Goal: Task Accomplishment & Management: Manage account settings

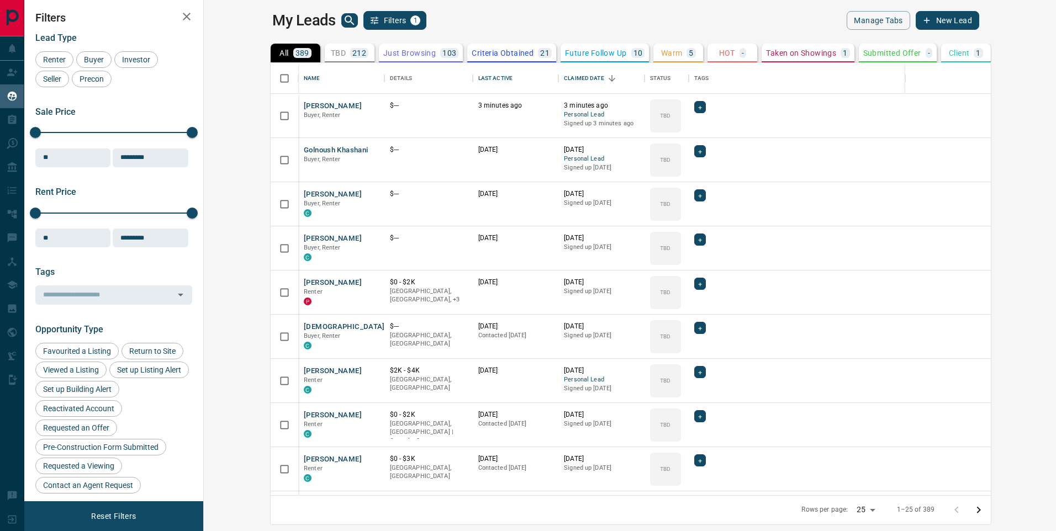
scroll to position [424, 839]
click at [304, 108] on button "[PERSON_NAME]" at bounding box center [333, 106] width 58 height 10
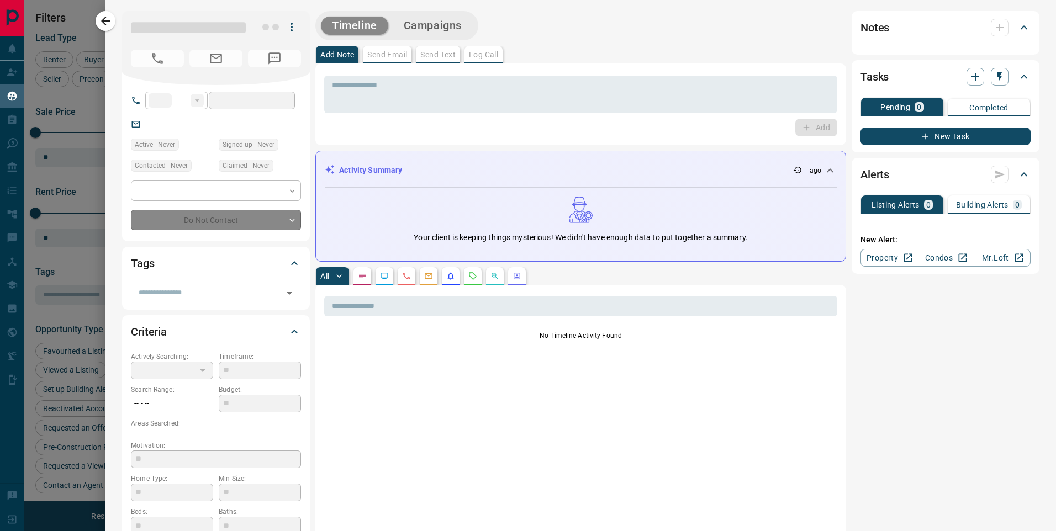
type input "**"
type input "**********"
type input "**"
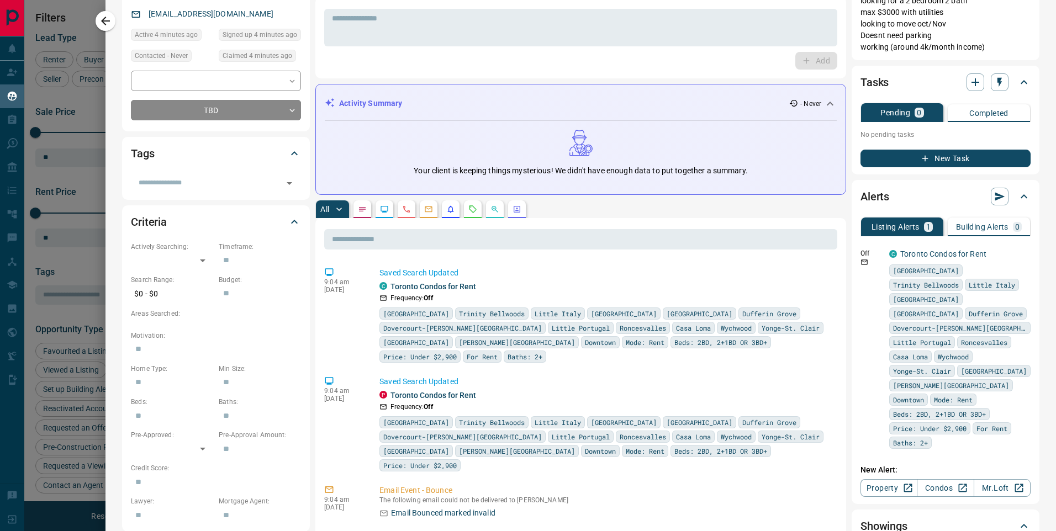
scroll to position [110, 0]
click at [1018, 252] on icon "button" at bounding box center [1023, 252] width 10 height 10
click at [1002, 271] on li "Send" at bounding box center [997, 274] width 49 height 18
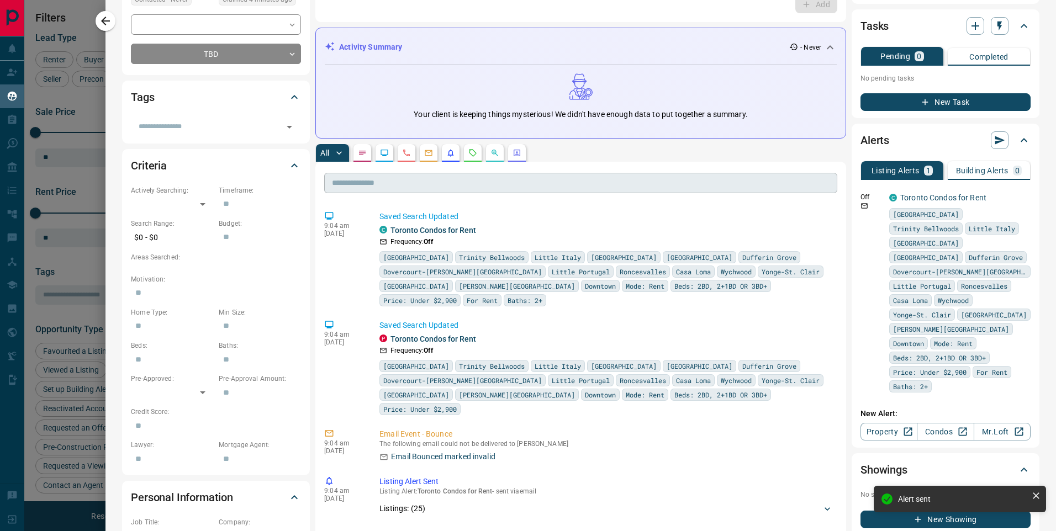
scroll to position [276, 0]
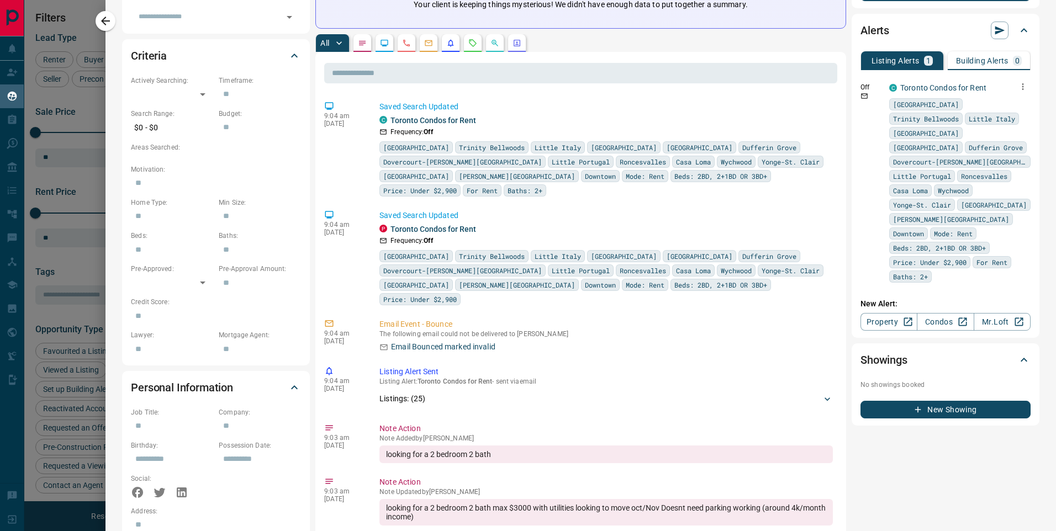
click at [1023, 86] on icon "button" at bounding box center [1024, 86] width 2 height 7
click at [1005, 127] on link "Edit" at bounding box center [994, 125] width 24 height 10
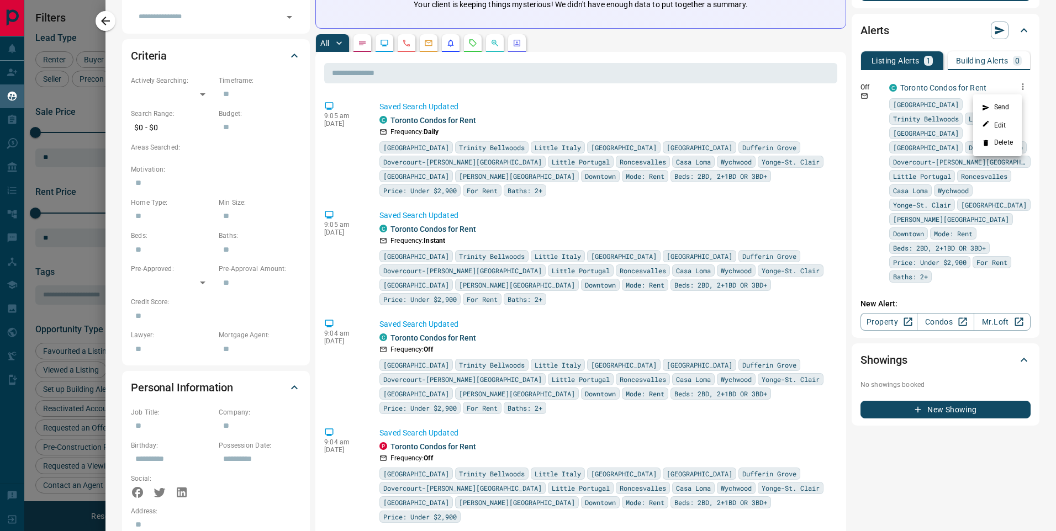
drag, startPoint x: 97, startPoint y: 49, endPoint x: 98, endPoint y: 19, distance: 29.9
click at [97, 49] on div at bounding box center [528, 265] width 1056 height 531
click at [98, 19] on div at bounding box center [528, 265] width 1056 height 531
click at [102, 17] on icon "button" at bounding box center [105, 20] width 13 height 13
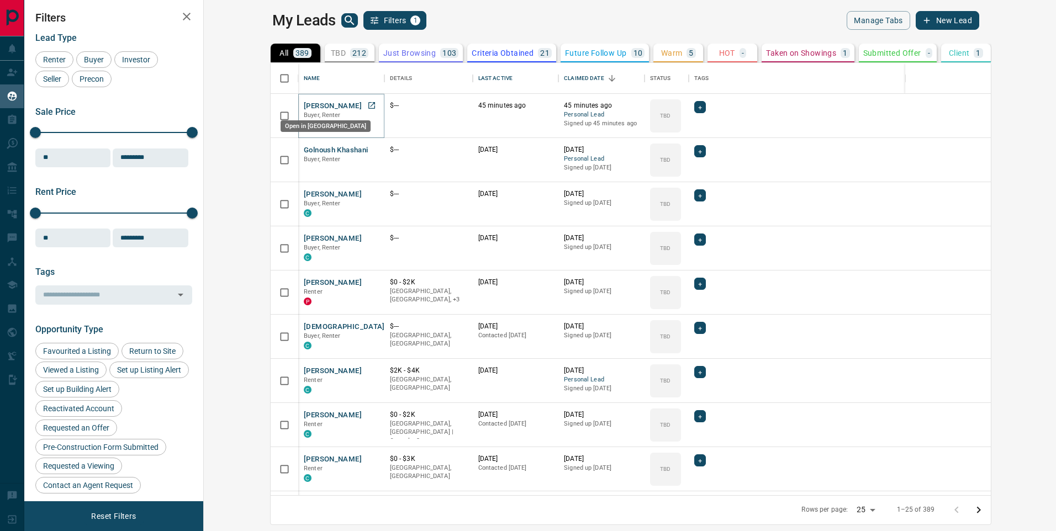
click at [365, 107] on link "Open in New Tab" at bounding box center [372, 105] width 14 height 14
